Goal: Task Accomplishment & Management: Manage account settings

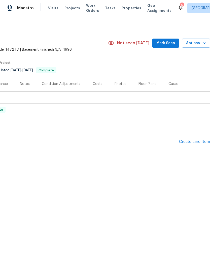
click at [193, 143] on div "Create Line Item" at bounding box center [194, 141] width 31 height 5
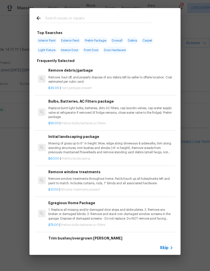
click at [62, 18] on input "text" at bounding box center [98, 19] width 107 height 8
type input "Clean"
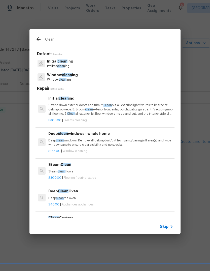
click at [88, 103] on p "1. Wipe down exterior doors and trim. 2. Clean out all exterior light fixtures …" at bounding box center [110, 109] width 125 height 13
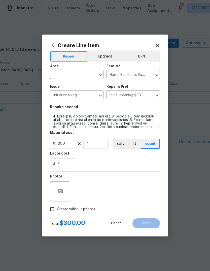
click at [66, 76] on input "text" at bounding box center [69, 75] width 39 height 8
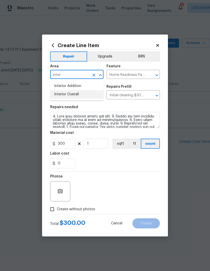
click at [75, 94] on li "Interior Overall" at bounding box center [76, 94] width 53 height 8
type input "Interior Overall"
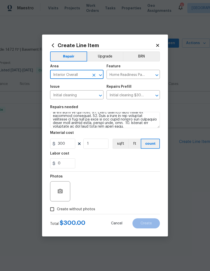
scroll to position [67, 0]
click at [151, 126] on textarea at bounding box center [105, 120] width 110 height 16
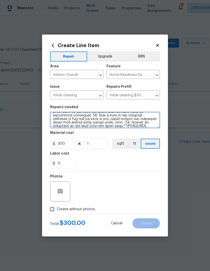
scroll to position [74, 0]
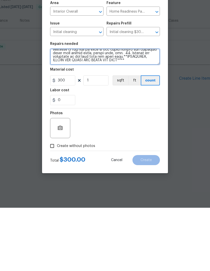
type textarea "1. Wipe down exterior doors and trim. 2. Clean out all exterior light fixtures …"
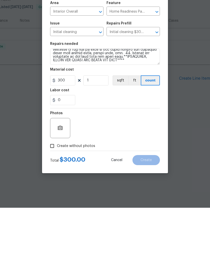
click at [51, 205] on input "Create without photos" at bounding box center [52, 210] width 10 height 10
checkbox input "true"
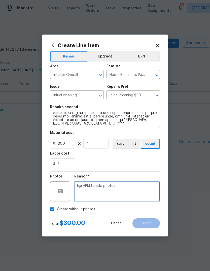
click at [96, 191] on textarea at bounding box center [117, 191] width 86 height 20
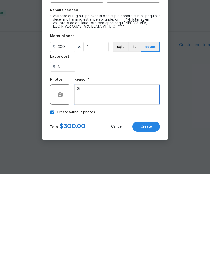
type textarea "S"
type textarea "Won’t upload"
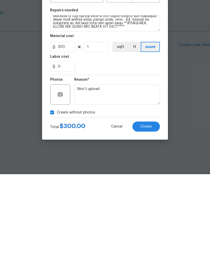
click at [152, 218] on button "Create" at bounding box center [146, 223] width 27 height 10
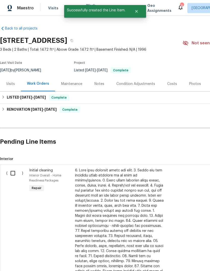
scroll to position [0, 0]
click at [13, 173] on input "checkbox" at bounding box center [15, 173] width 14 height 11
checkbox input "true"
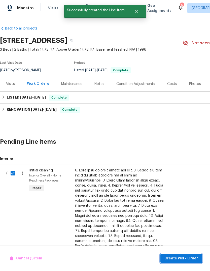
click at [183, 255] on span "Create Work Order" at bounding box center [182, 258] width 34 height 6
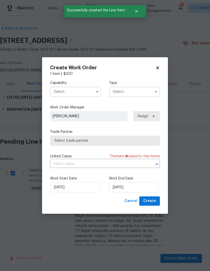
click at [84, 90] on input "text" at bounding box center [75, 92] width 51 height 10
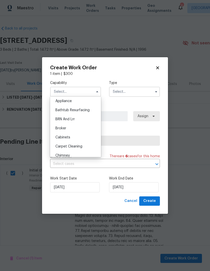
scroll to position [26, 0]
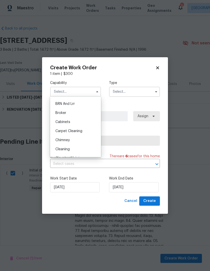
click at [68, 151] on div "Cleaning" at bounding box center [75, 149] width 48 height 9
type input "Cleaning"
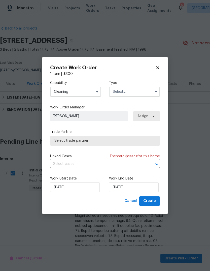
click at [140, 92] on input "text" at bounding box center [134, 92] width 51 height 10
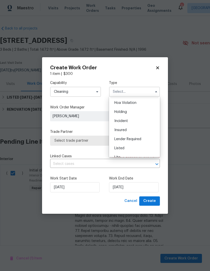
scroll to position [9, 0]
click at [125, 122] on span "Incident" at bounding box center [122, 121] width 14 height 4
type input "Incident"
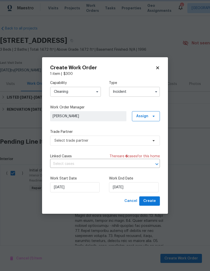
scroll to position [0, 0]
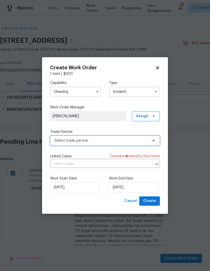
click at [157, 141] on span "Select trade partner" at bounding box center [105, 141] width 110 height 10
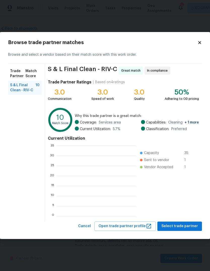
scroll to position [71, 79]
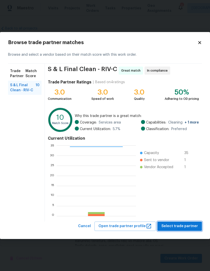
click at [176, 228] on span "Select trade partner" at bounding box center [180, 226] width 37 height 6
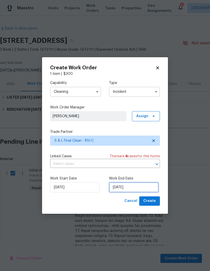
click at [126, 186] on input "[DATE]" at bounding box center [134, 187] width 50 height 10
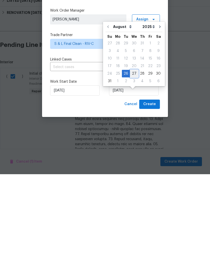
click at [133, 167] on div "27" at bounding box center [134, 170] width 8 height 7
type input "[DATE]"
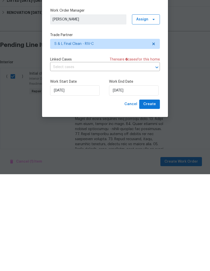
scroll to position [19, 0]
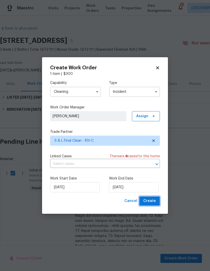
click at [149, 202] on span "Create" at bounding box center [150, 201] width 13 height 6
checkbox input "false"
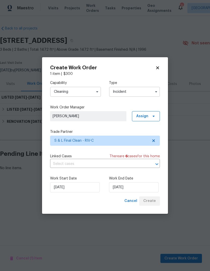
scroll to position [0, 0]
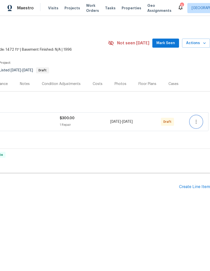
click at [200, 123] on button "button" at bounding box center [196, 122] width 12 height 12
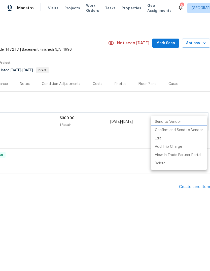
click at [177, 131] on li "Confirm and Send to Vendor" at bounding box center [179, 130] width 56 height 8
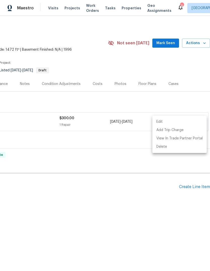
click at [144, 200] on div at bounding box center [105, 135] width 210 height 271
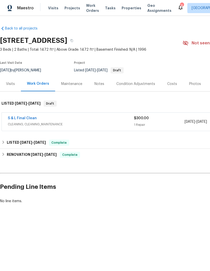
scroll to position [0, 0]
click at [101, 85] on div "Notes" at bounding box center [100, 83] width 10 height 5
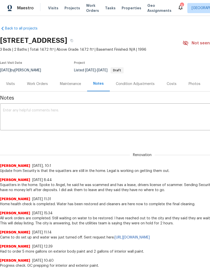
click at [30, 112] on textarea at bounding box center [142, 118] width 279 height 18
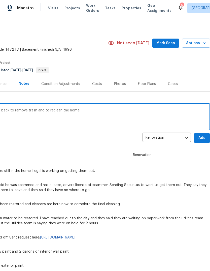
scroll to position [0, 75]
type textarea "Squatters were removed. Sending cleaners back to remove trash and to reclean th…"
click at [204, 140] on span "Add" at bounding box center [202, 138] width 8 height 6
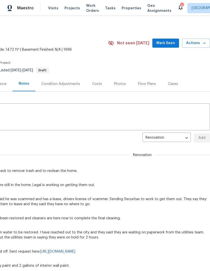
click at [169, 42] on span "Mark Seen" at bounding box center [166, 43] width 19 height 6
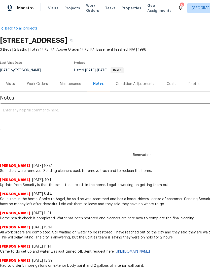
scroll to position [0, 0]
click at [39, 82] on div "Work Orders" at bounding box center [37, 83] width 21 height 5
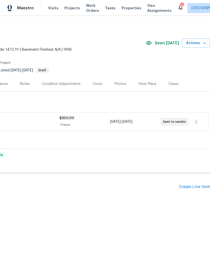
scroll to position [0, 75]
click at [197, 122] on icon "button" at bounding box center [196, 122] width 6 height 6
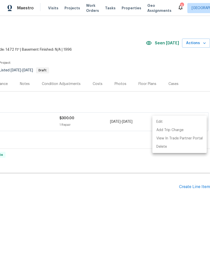
click at [152, 183] on div at bounding box center [105, 135] width 210 height 271
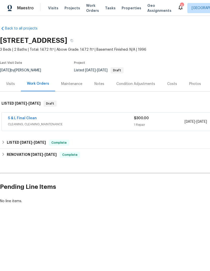
scroll to position [0, 0]
click at [27, 117] on link "S & L Final Clean" at bounding box center [22, 119] width 29 height 4
